Goal: Task Accomplishment & Management: Use online tool/utility

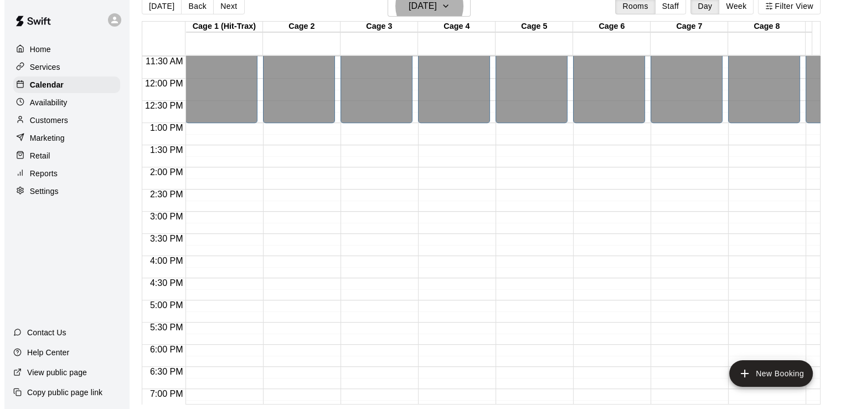
scroll to position [391, 0]
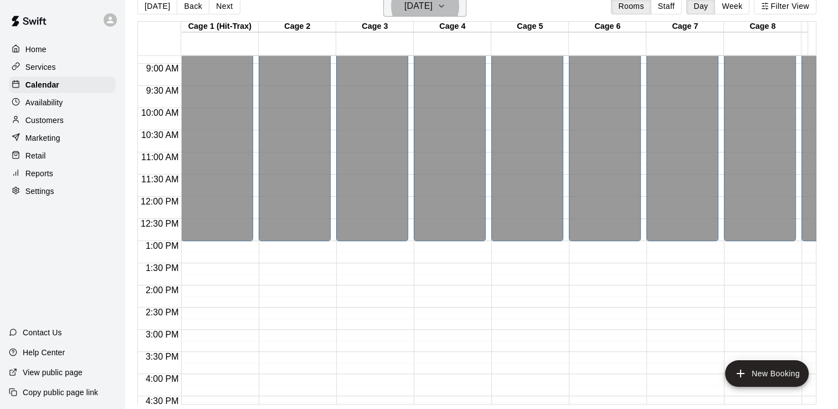
click at [446, 6] on icon "button" at bounding box center [441, 5] width 9 height 13
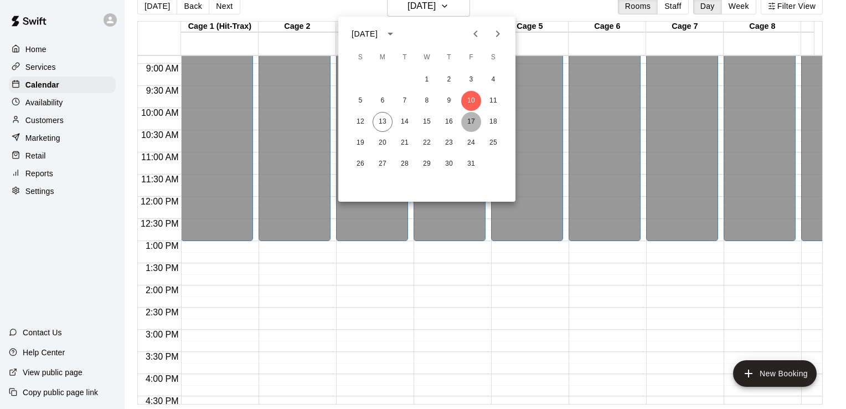
click at [476, 121] on button "17" at bounding box center [471, 122] width 20 height 20
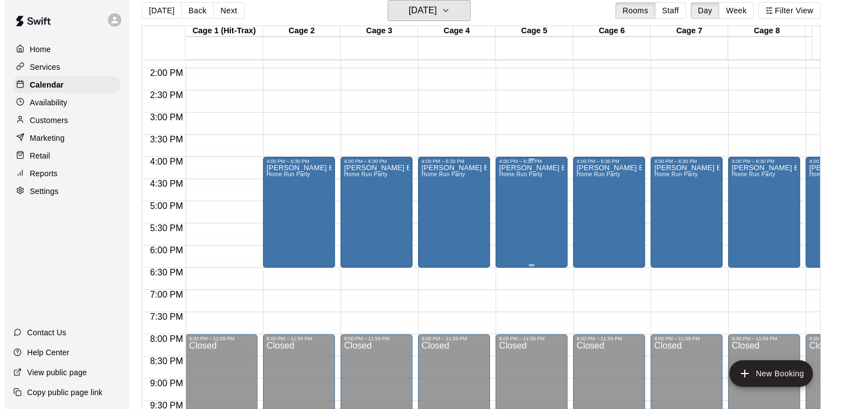
scroll to position [557, 0]
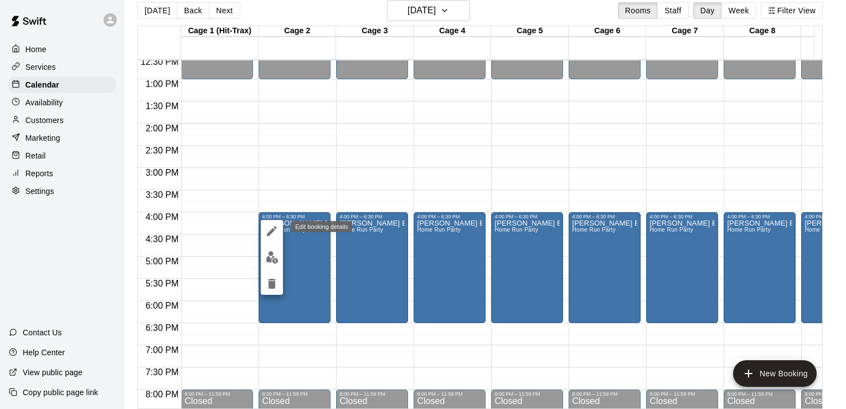
click at [272, 231] on icon "edit" at bounding box center [272, 231] width 10 height 10
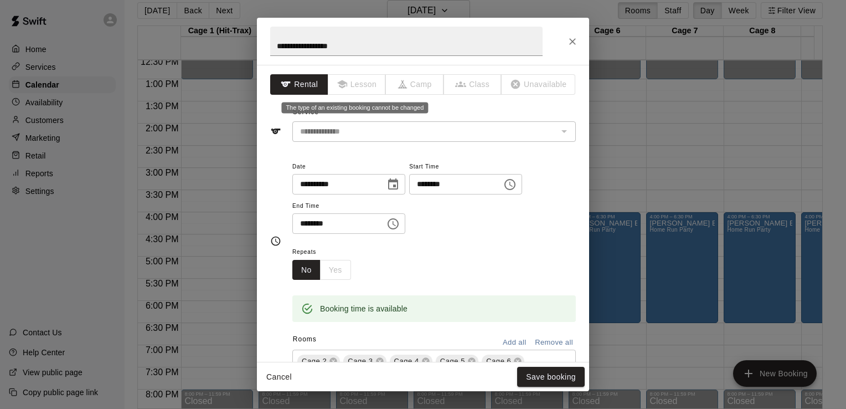
click at [347, 87] on span "Lesson" at bounding box center [357, 84] width 58 height 20
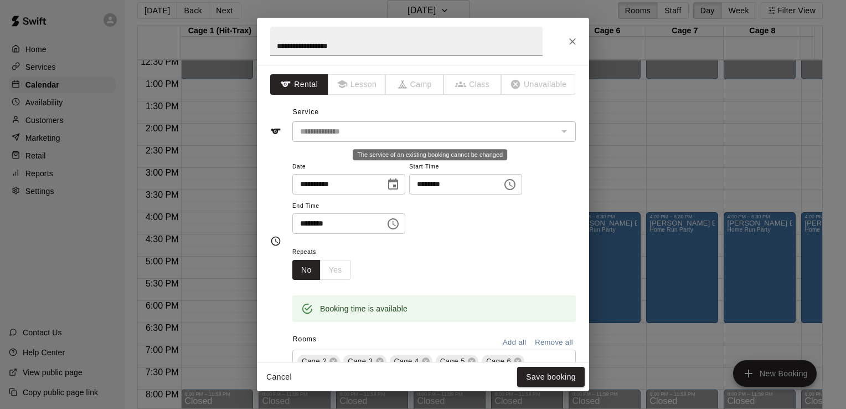
click at [560, 133] on div "The service of an existing booking cannot be changed" at bounding box center [563, 131] width 14 height 16
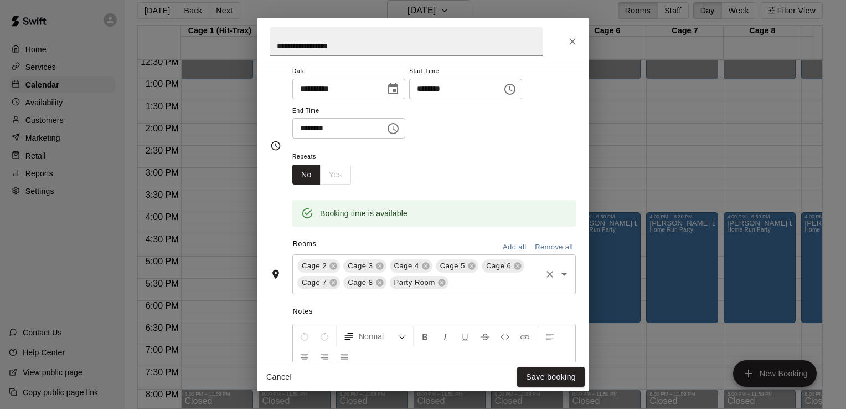
scroll to position [166, 0]
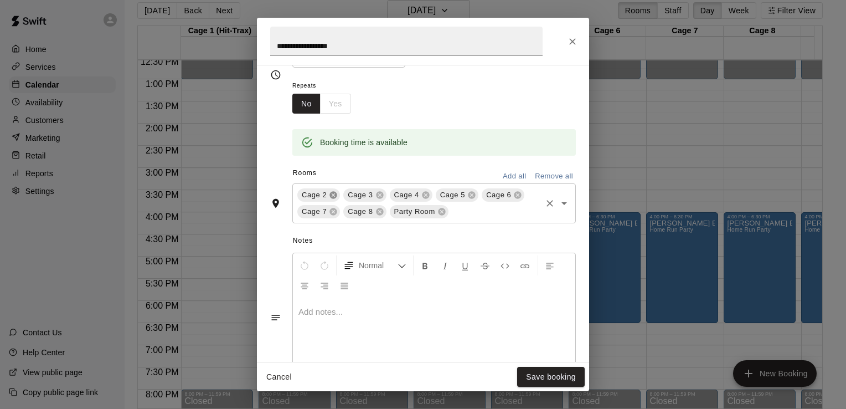
click at [332, 197] on icon at bounding box center [333, 195] width 7 height 7
click at [332, 195] on icon at bounding box center [333, 194] width 9 height 9
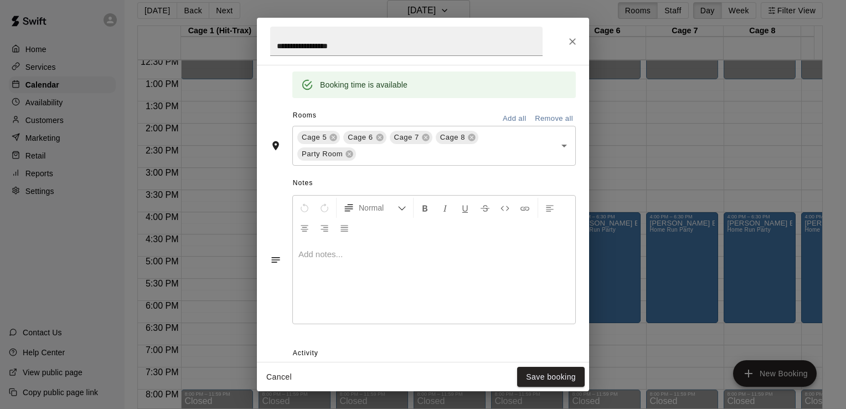
scroll to position [279, 0]
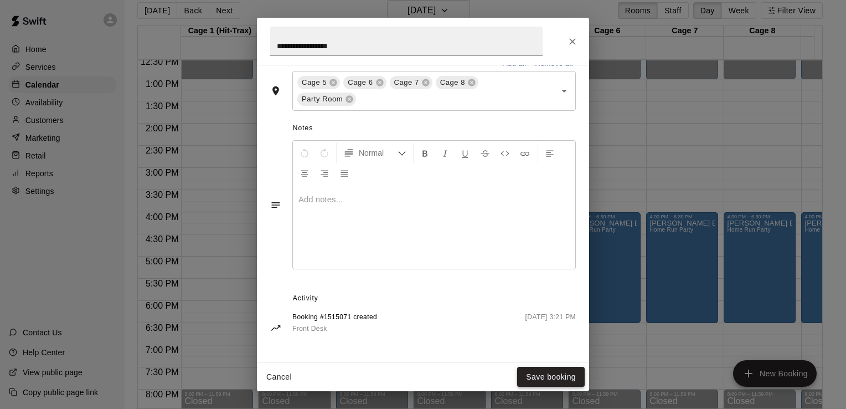
click at [563, 373] on button "Save booking" at bounding box center [551, 377] width 68 height 20
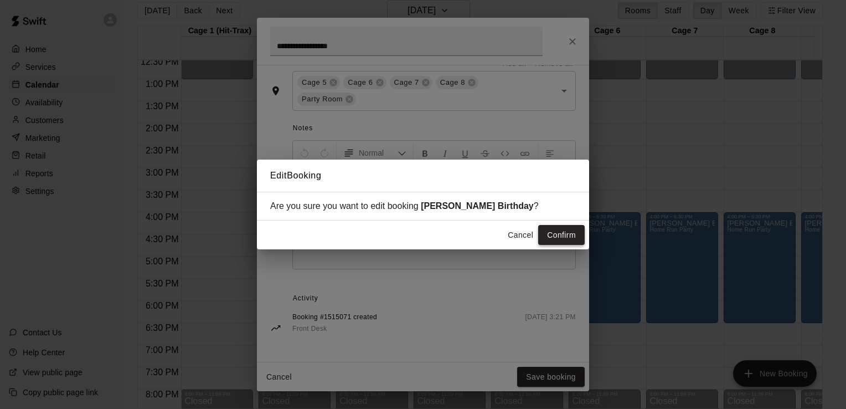
click at [570, 231] on button "Confirm" at bounding box center [561, 235] width 47 height 20
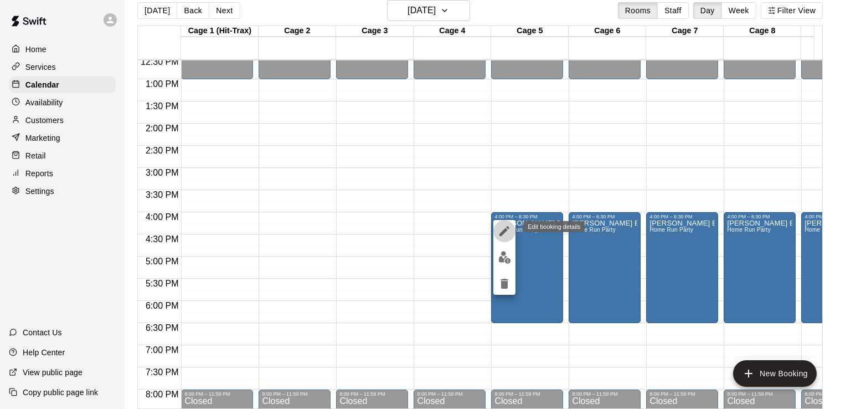
click at [504, 234] on icon "edit" at bounding box center [504, 230] width 13 height 13
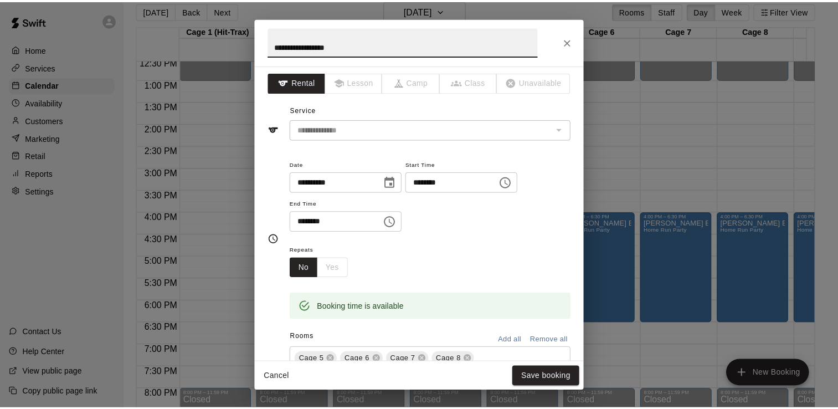
scroll to position [0, 0]
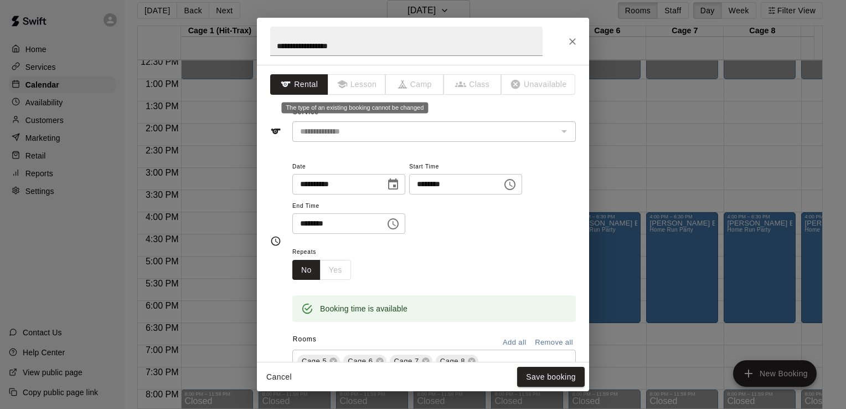
click at [354, 86] on span "Lesson" at bounding box center [357, 84] width 58 height 20
click at [565, 107] on div "**********" at bounding box center [423, 123] width 306 height 38
click at [570, 36] on icon "Close" at bounding box center [572, 41] width 11 height 11
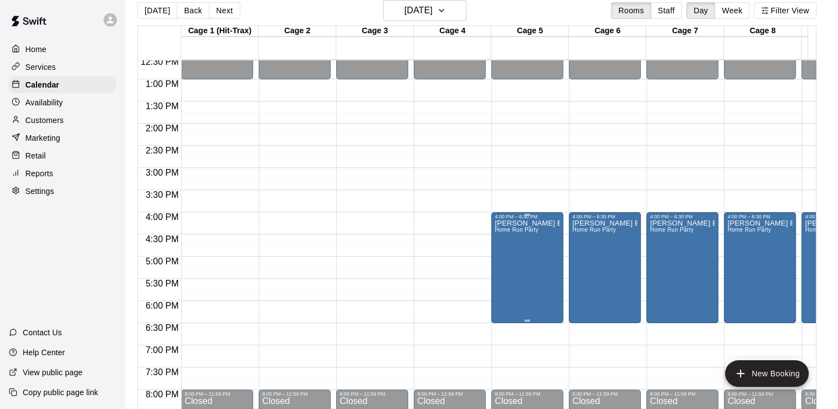
click at [527, 214] on div at bounding box center [527, 215] width 6 height 2
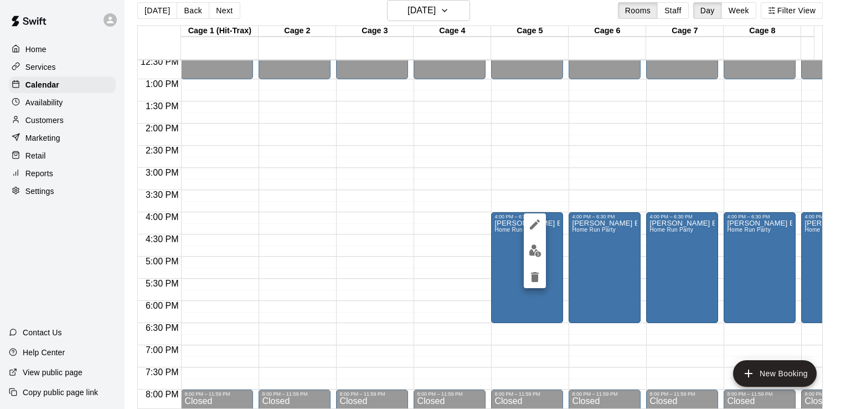
click at [527, 197] on div at bounding box center [423, 204] width 846 height 409
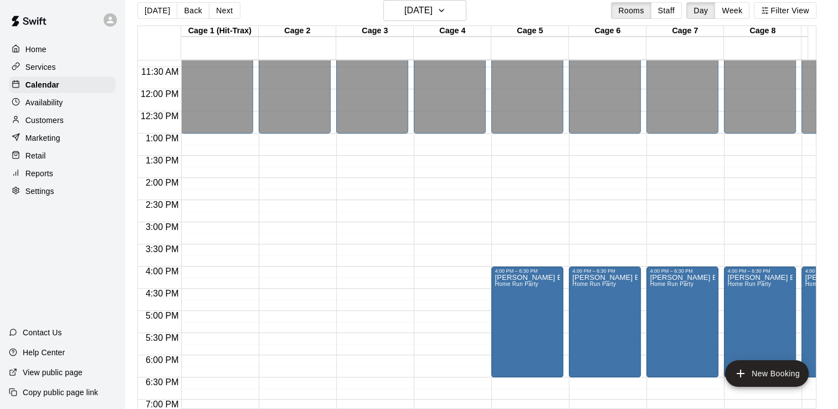
scroll to position [668, 0]
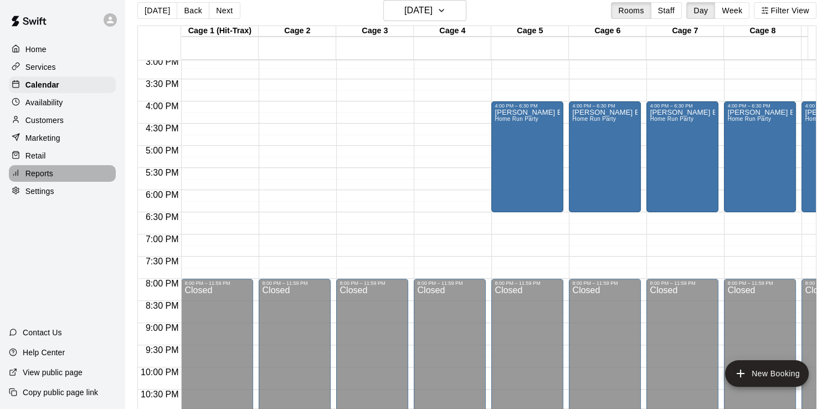
click at [45, 179] on p "Reports" at bounding box center [39, 173] width 28 height 11
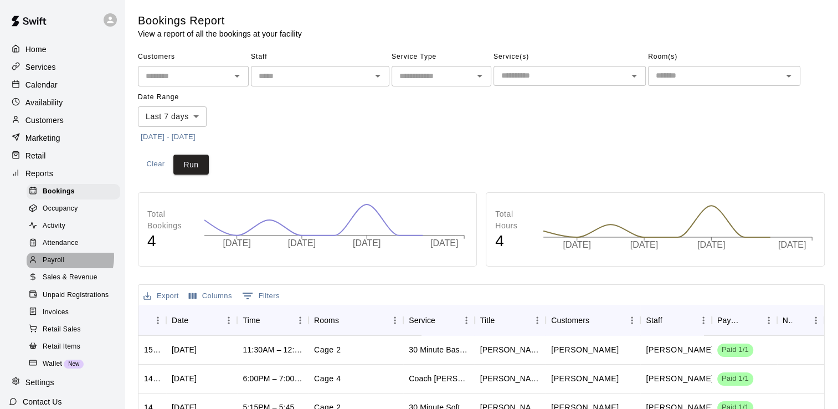
click at [64, 266] on span "Payroll" at bounding box center [54, 260] width 22 height 11
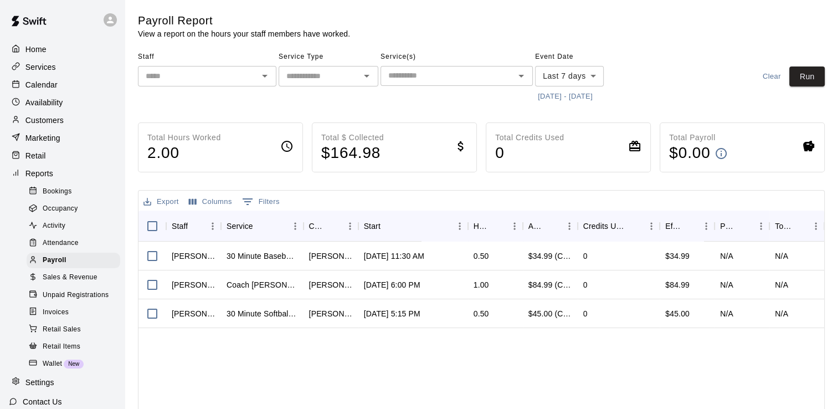
click at [269, 79] on icon "Open" at bounding box center [264, 75] width 13 height 13
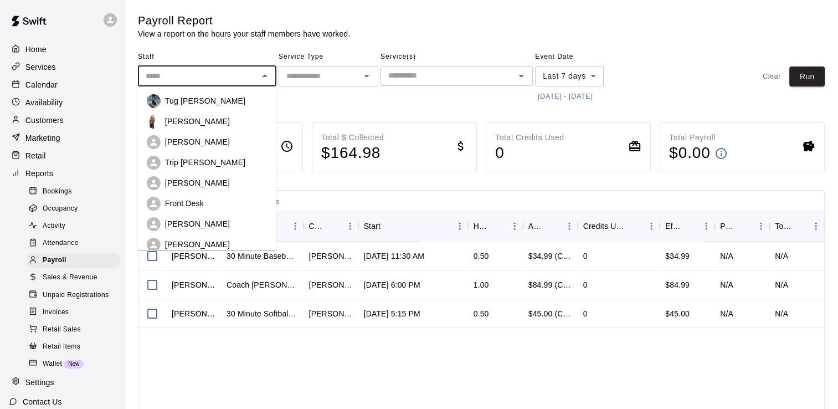
click at [196, 163] on p "Trip [PERSON_NAME]" at bounding box center [205, 162] width 80 height 11
type input "**********"
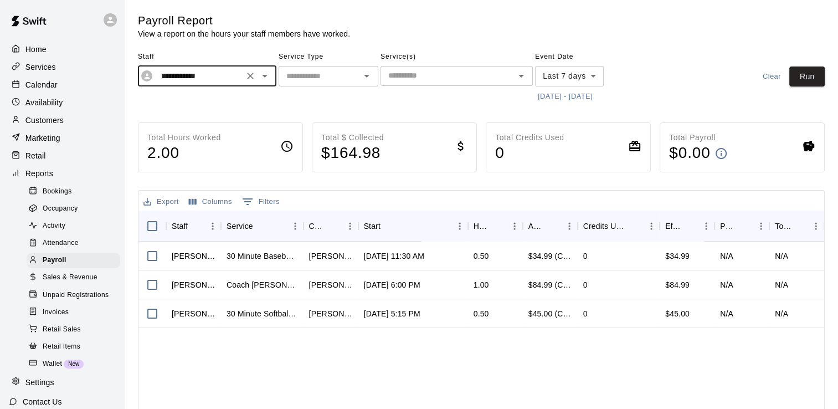
click at [596, 78] on body "**********" at bounding box center [419, 291] width 838 height 582
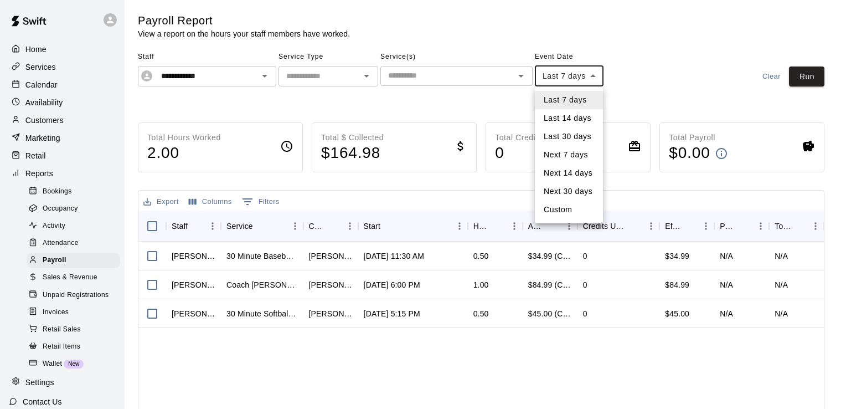
click at [565, 211] on li "Custom" at bounding box center [569, 209] width 68 height 18
type input "******"
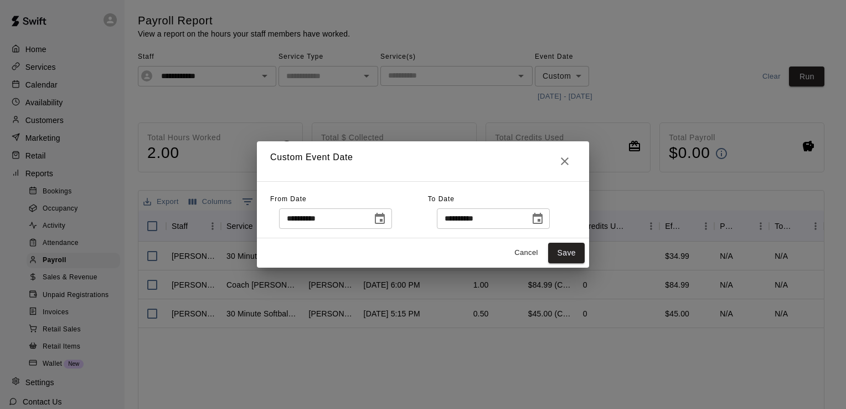
click at [385, 218] on icon "Choose date, selected date is Oct 6, 2025" at bounding box center [380, 218] width 10 height 11
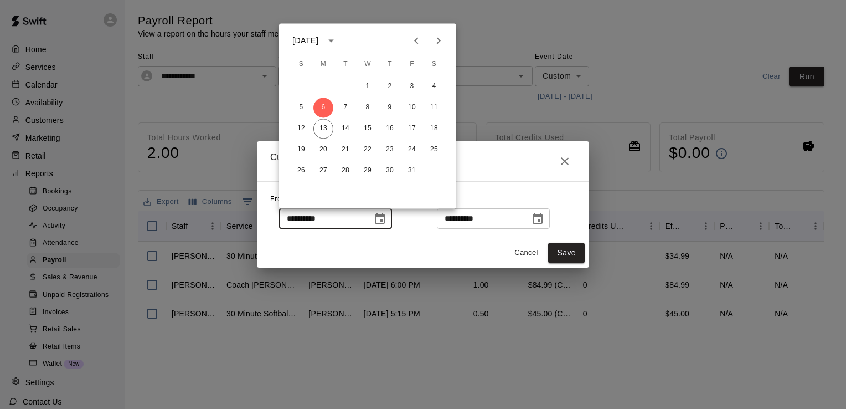
click at [415, 41] on icon "Previous month" at bounding box center [416, 40] width 4 height 7
click at [413, 89] on button "1" at bounding box center [412, 86] width 20 height 20
type input "**********"
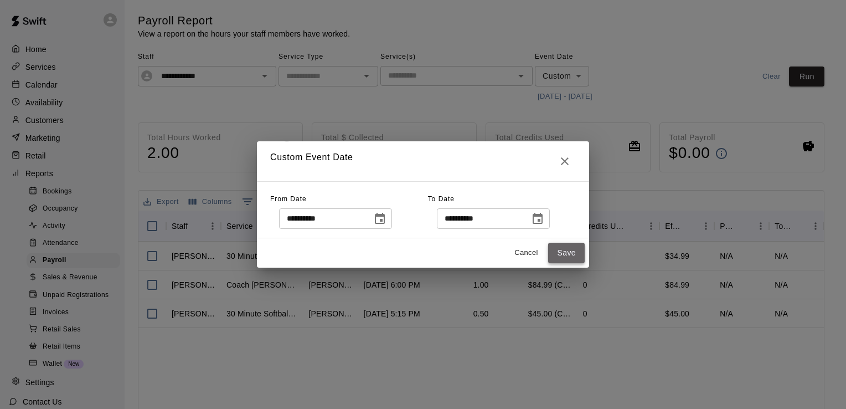
click at [565, 255] on button "Save" at bounding box center [566, 253] width 37 height 20
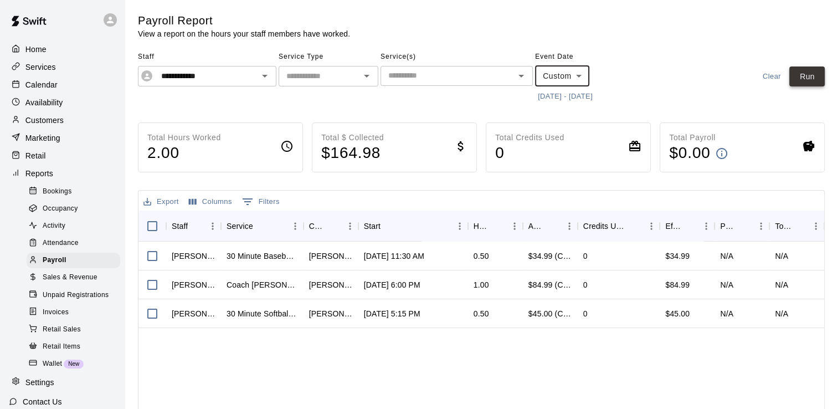
click at [813, 74] on button "Run" at bounding box center [806, 76] width 35 height 20
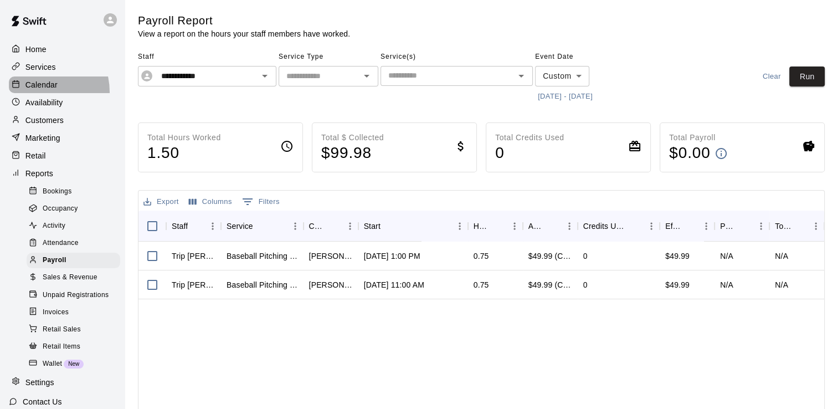
click at [35, 93] on div "Calendar" at bounding box center [62, 84] width 107 height 17
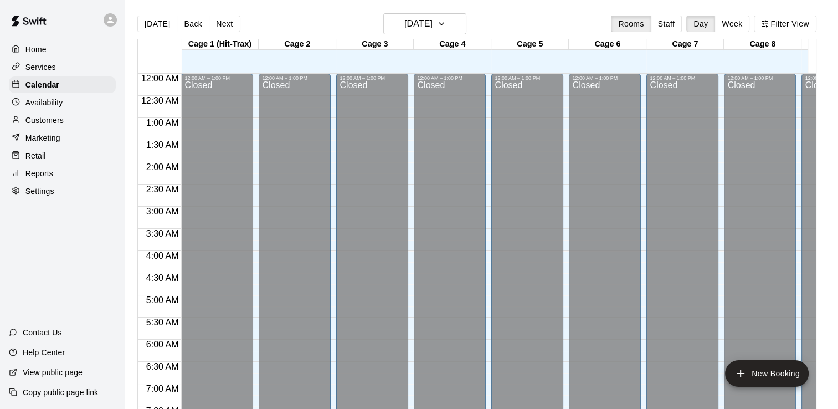
scroll to position [622, 0]
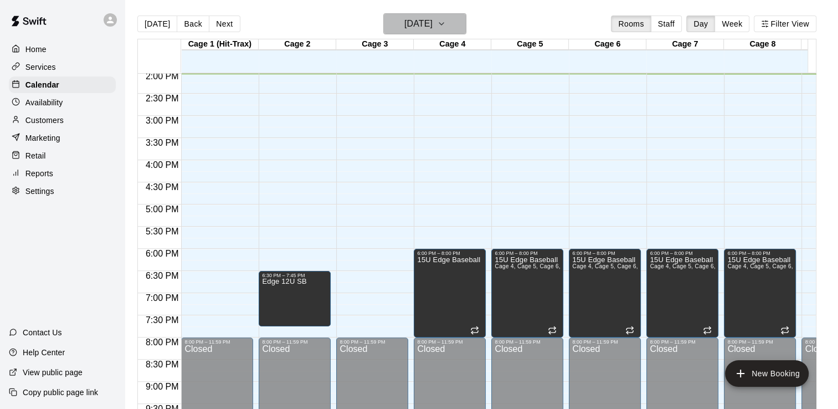
click at [466, 25] on button "[DATE]" at bounding box center [424, 23] width 83 height 21
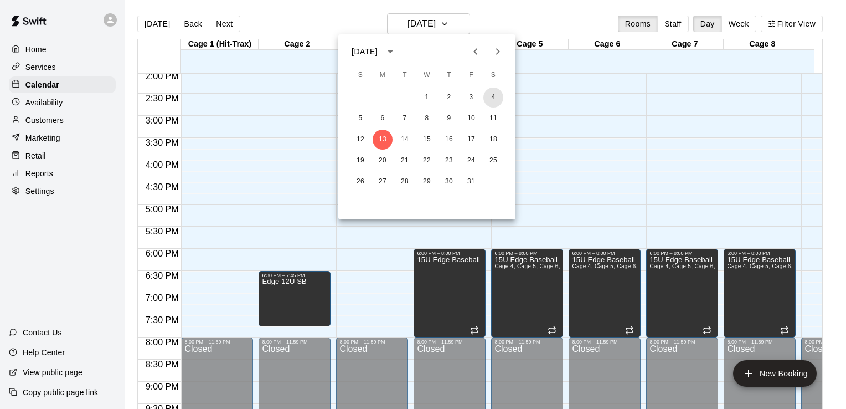
click at [494, 98] on button "4" at bounding box center [493, 97] width 20 height 20
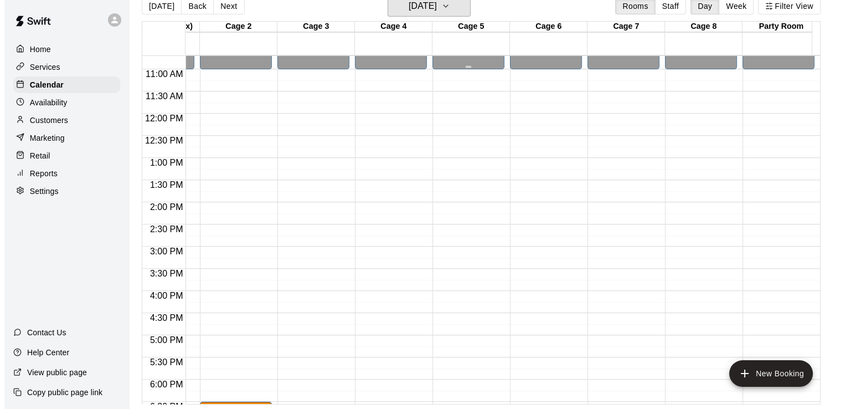
scroll to position [456, 64]
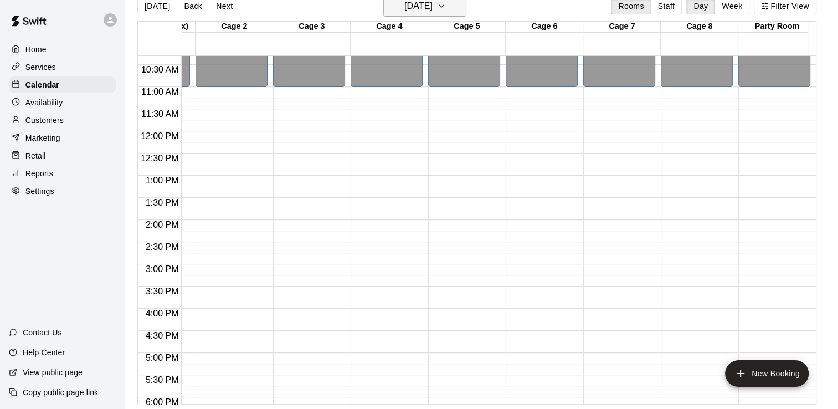
click at [446, 3] on icon "button" at bounding box center [441, 5] width 9 height 13
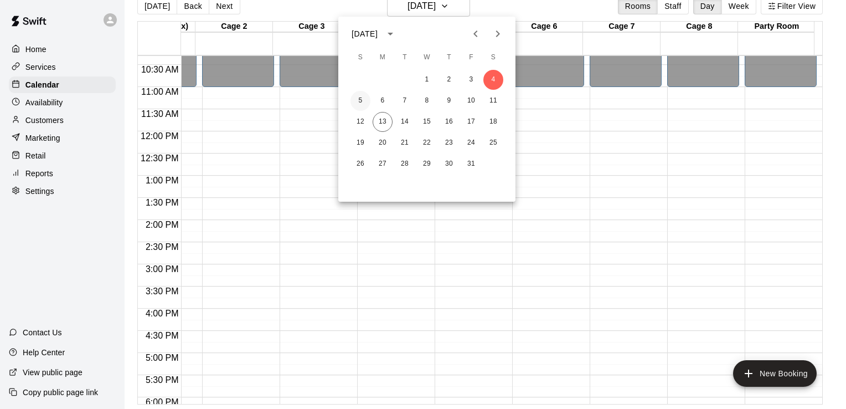
click at [362, 99] on button "5" at bounding box center [360, 101] width 20 height 20
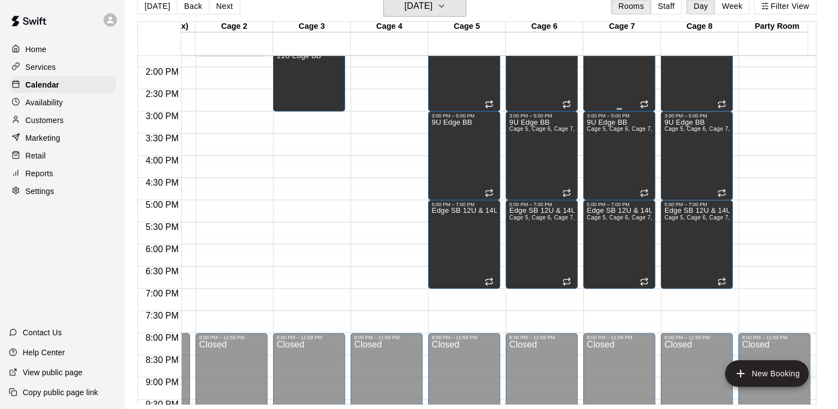
scroll to position [498, 64]
